Goal: Use online tool/utility: Use online tool/utility

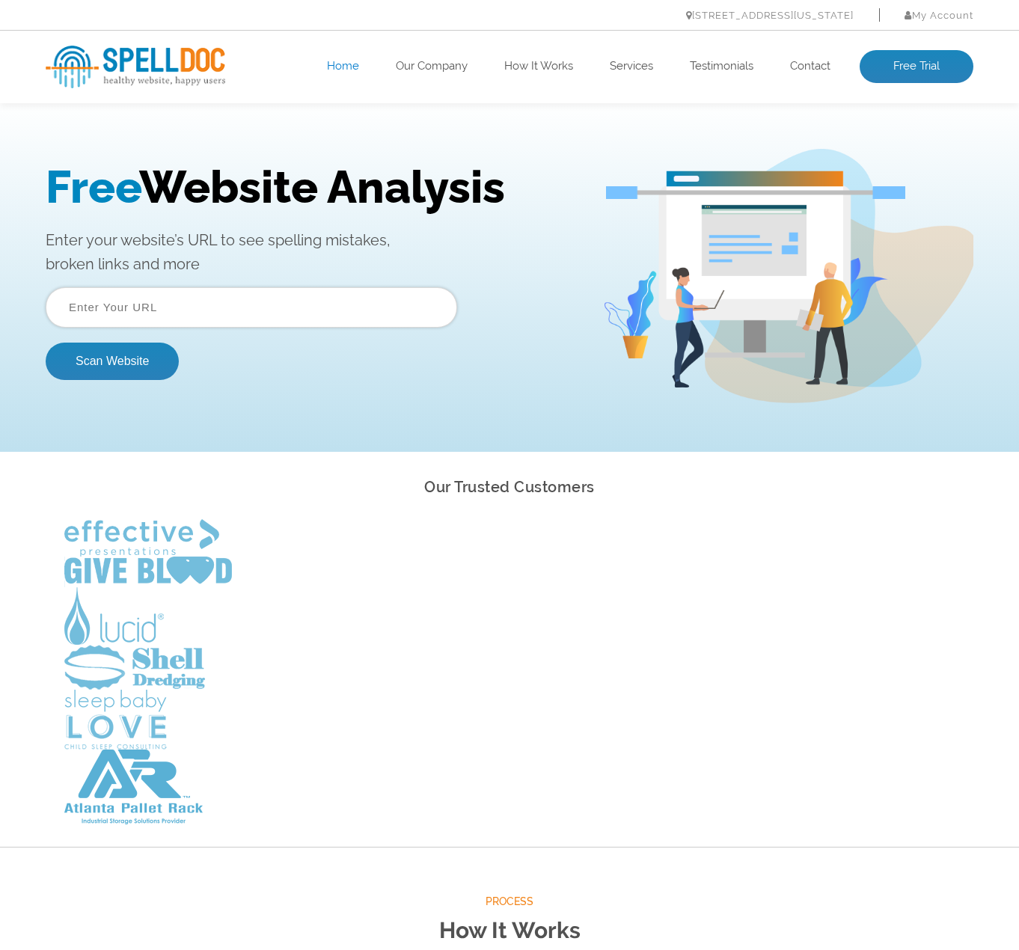
click at [251, 313] on input "text" at bounding box center [252, 307] width 412 height 40
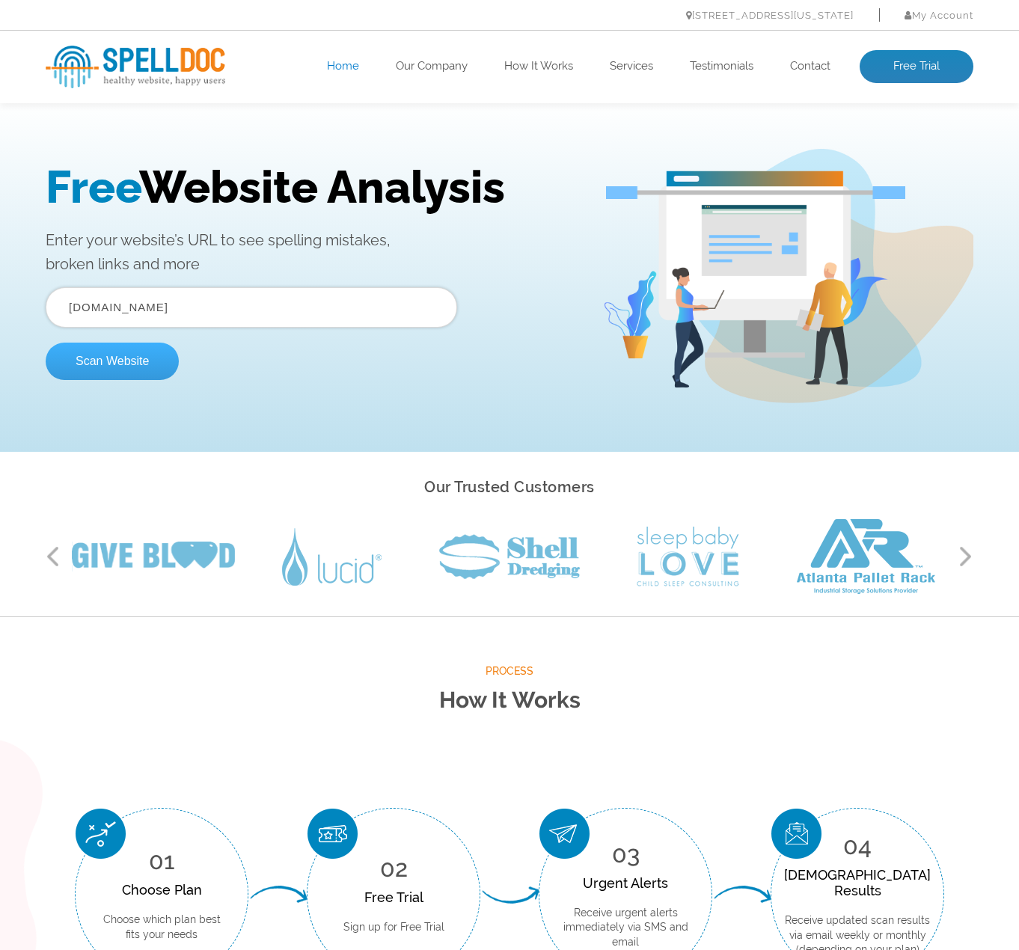
type input "[DOMAIN_NAME]"
drag, startPoint x: 149, startPoint y: 361, endPoint x: 139, endPoint y: 361, distance: 9.7
click at [148, 361] on button "Scan Website" at bounding box center [112, 361] width 133 height 37
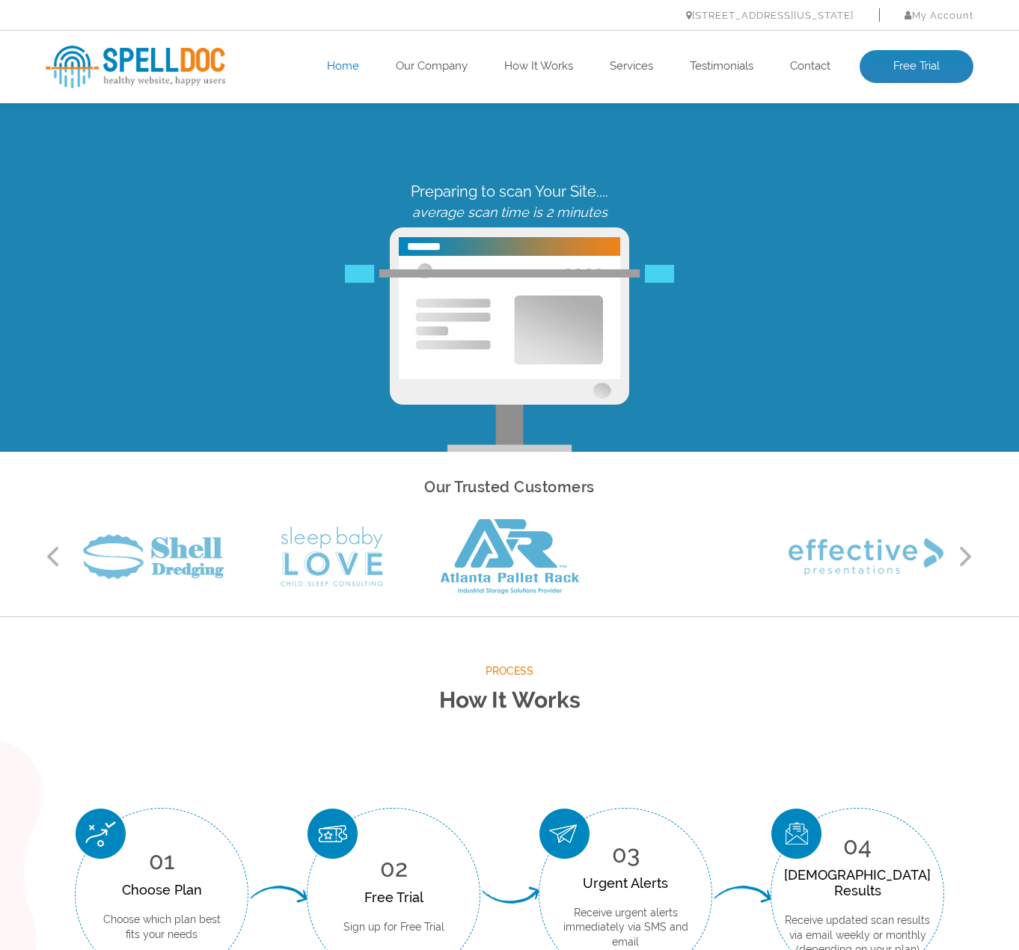
click at [26, 560] on div "Our Trusted Customers Previous Next" at bounding box center [509, 534] width 1019 height 165
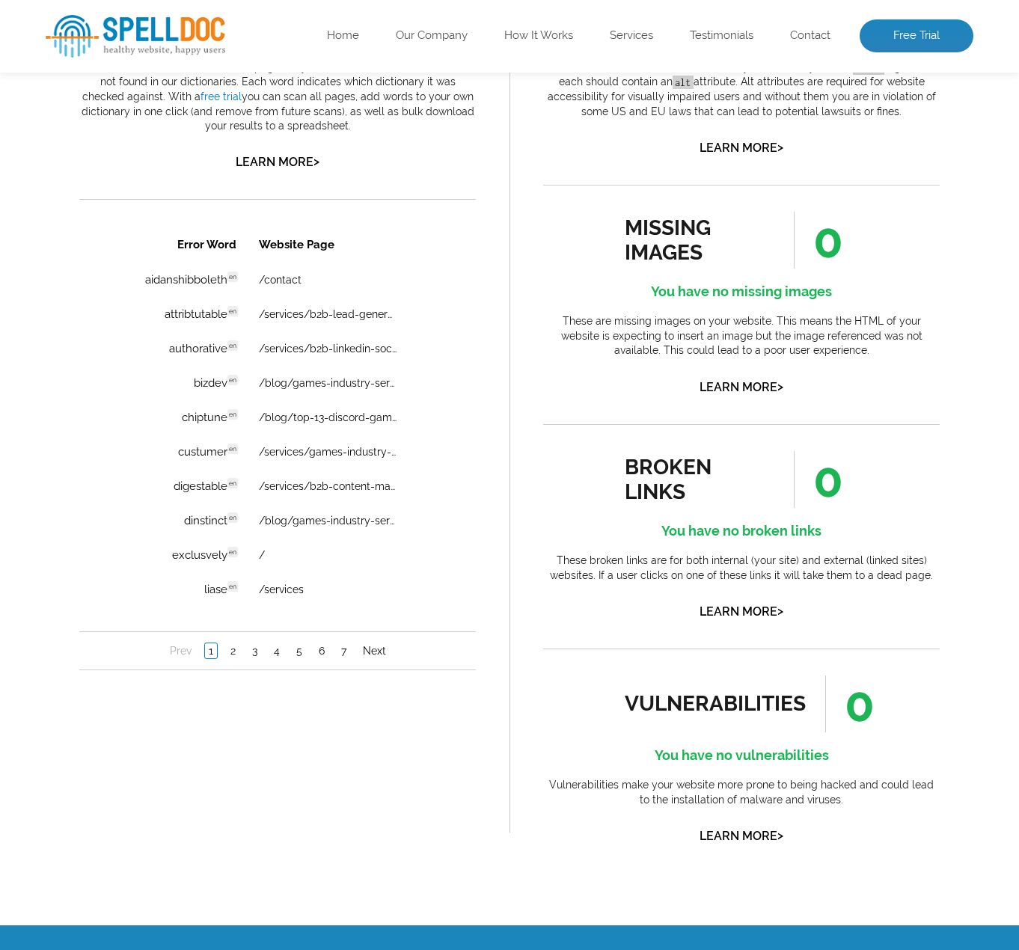
scroll to position [748, 0]
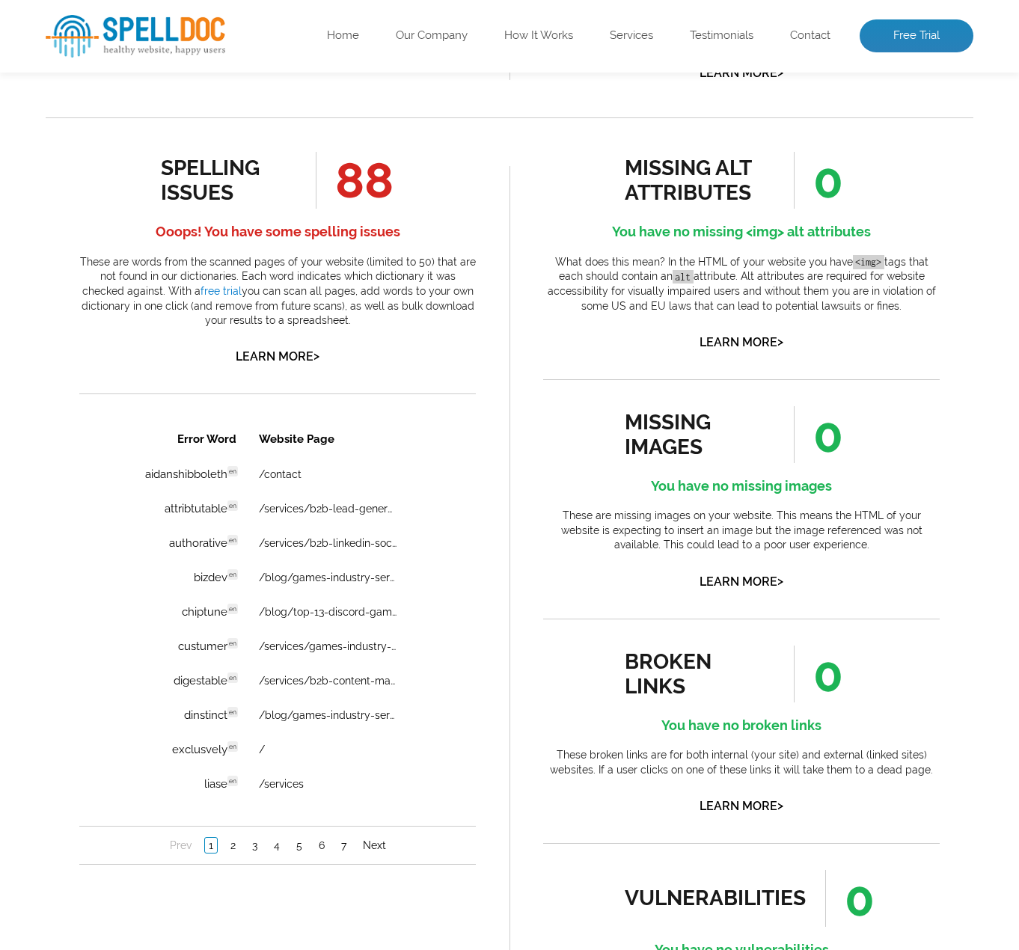
drag, startPoint x: 144, startPoint y: 354, endPoint x: 155, endPoint y: 391, distance: 39.1
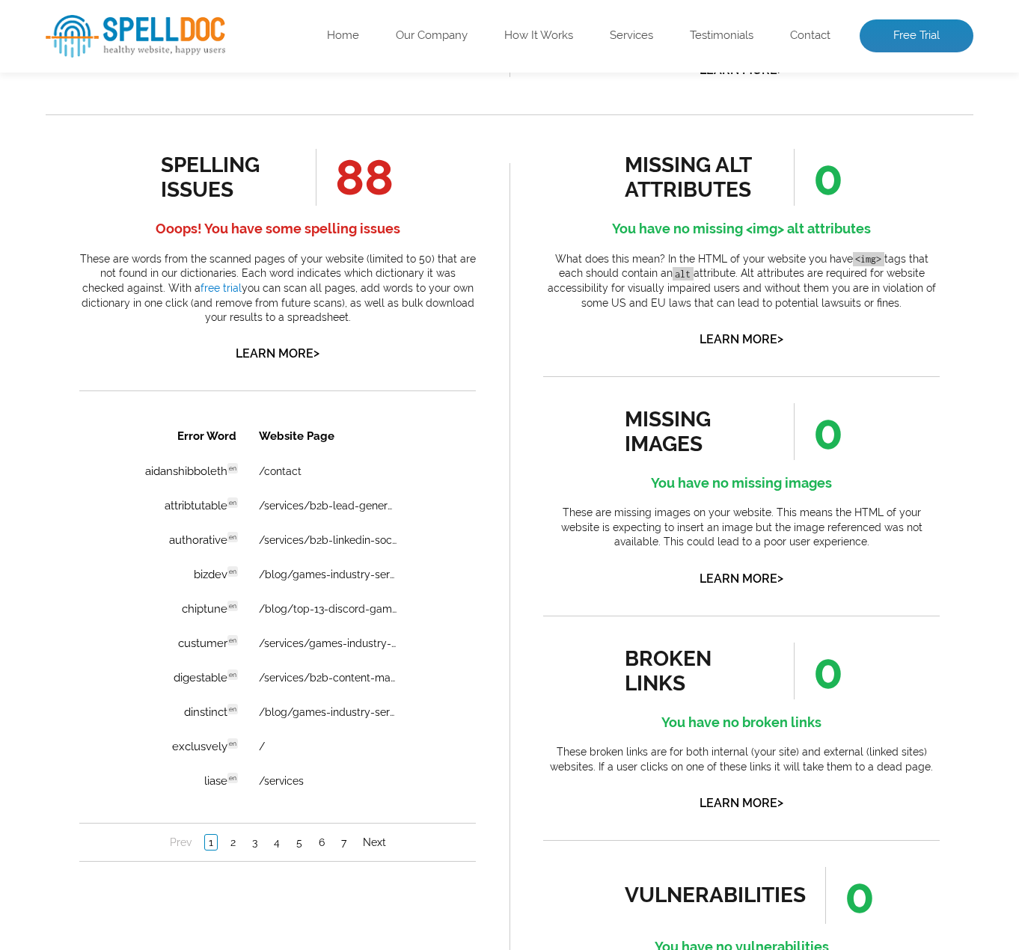
drag, startPoint x: 352, startPoint y: 593, endPoint x: 497, endPoint y: 559, distance: 148.3
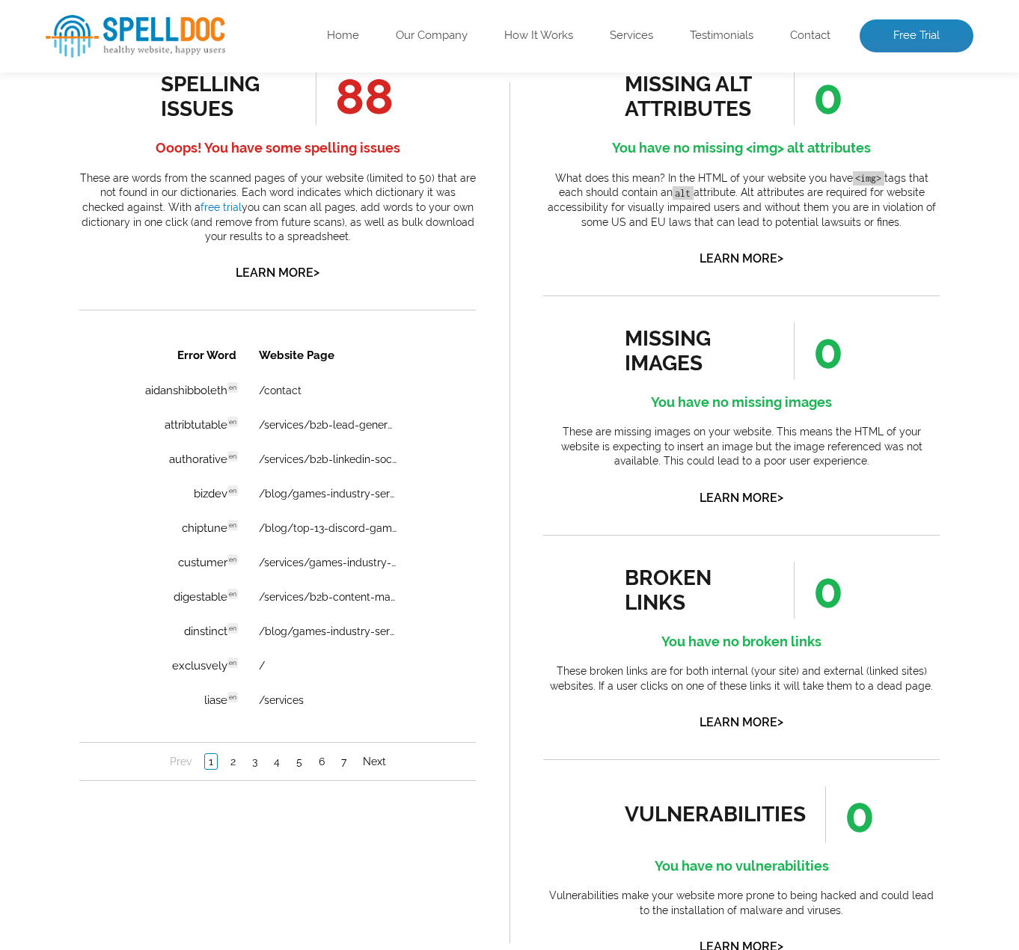
drag, startPoint x: 495, startPoint y: 569, endPoint x: 382, endPoint y: 244, distance: 344.1
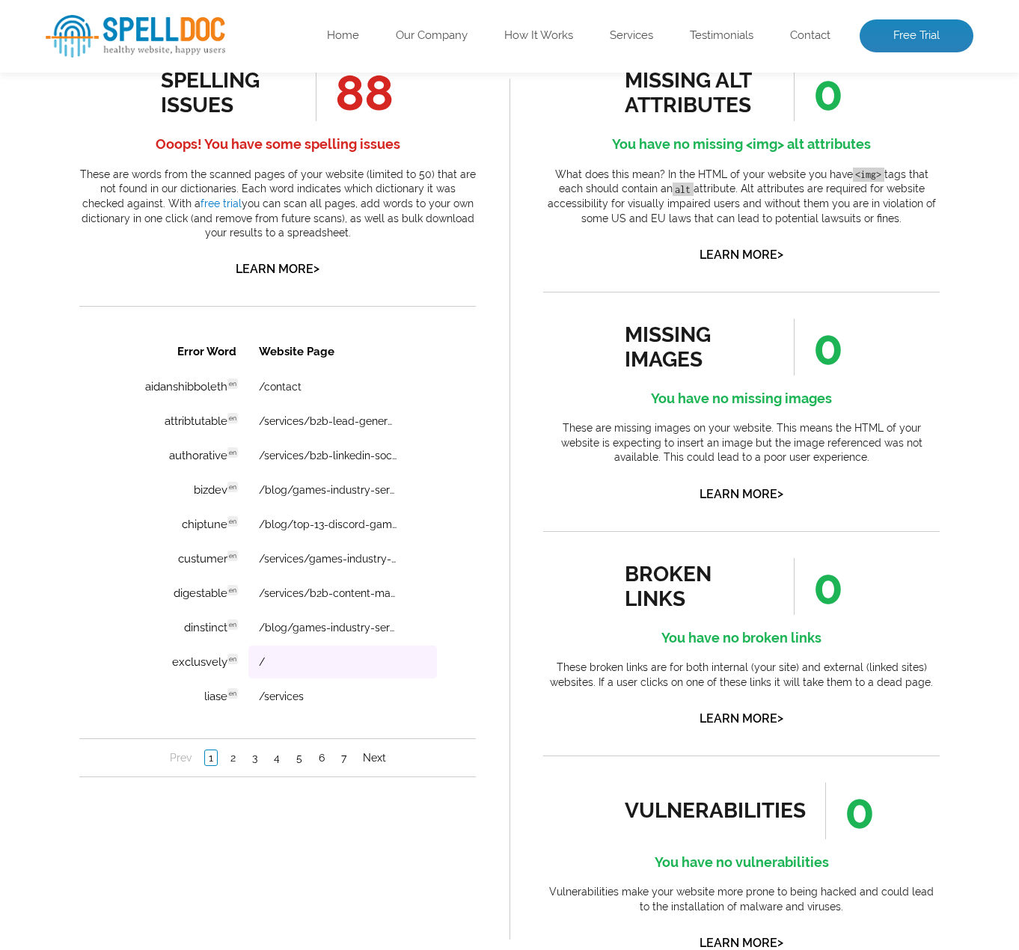
drag, startPoint x: 477, startPoint y: 614, endPoint x: 397, endPoint y: 649, distance: 86.8
click at [233, 757] on link "2" at bounding box center [233, 758] width 13 height 15
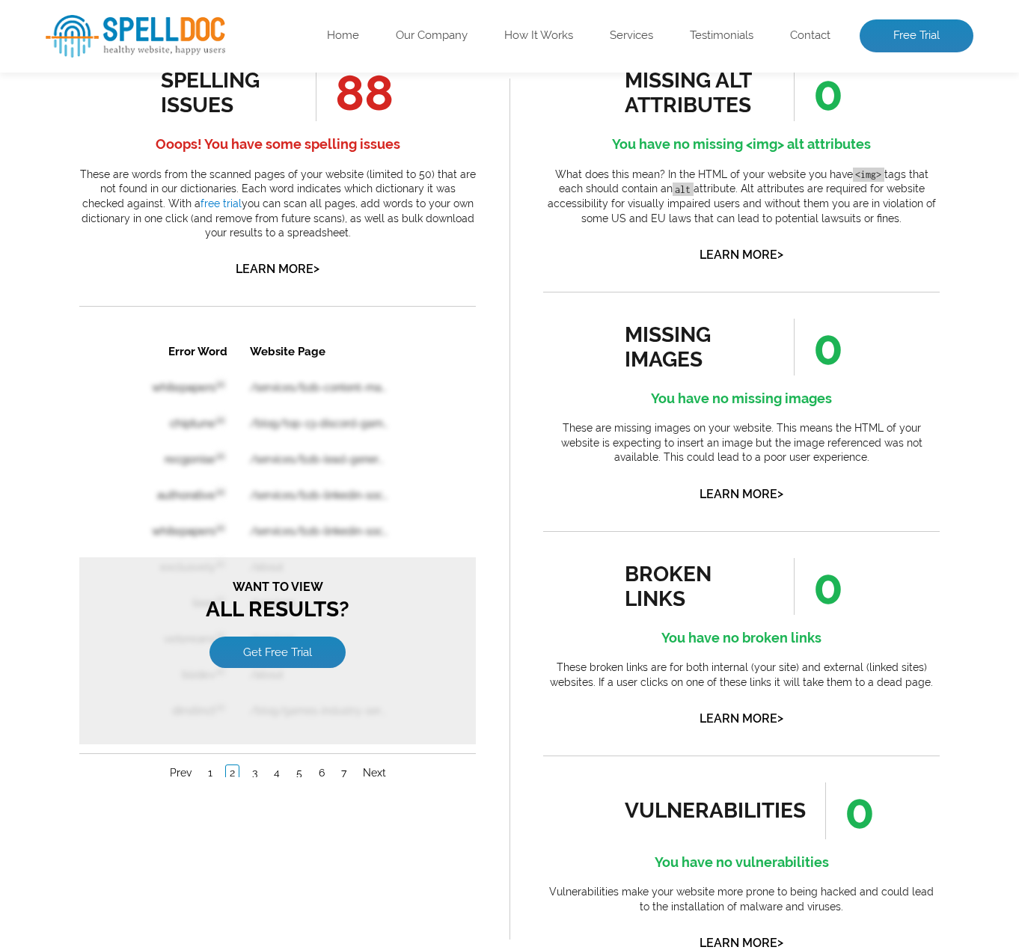
scroll to position [0, 0]
click at [212, 775] on link "1" at bounding box center [210, 773] width 12 height 15
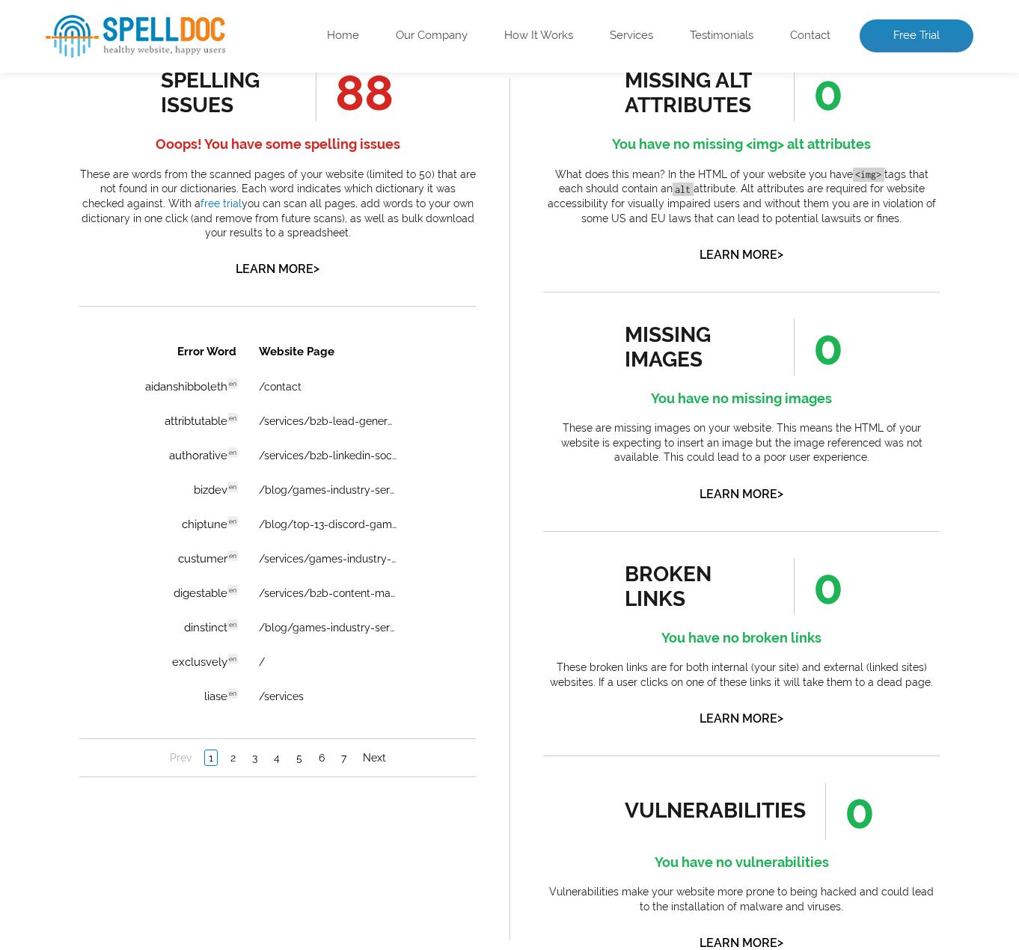
click at [113, 301] on ul "spelling issues 88 Ooops! You have some spelling issues These are words from th…" at bounding box center [277, 428] width 397 height 728
